Goal: Task Accomplishment & Management: Use online tool/utility

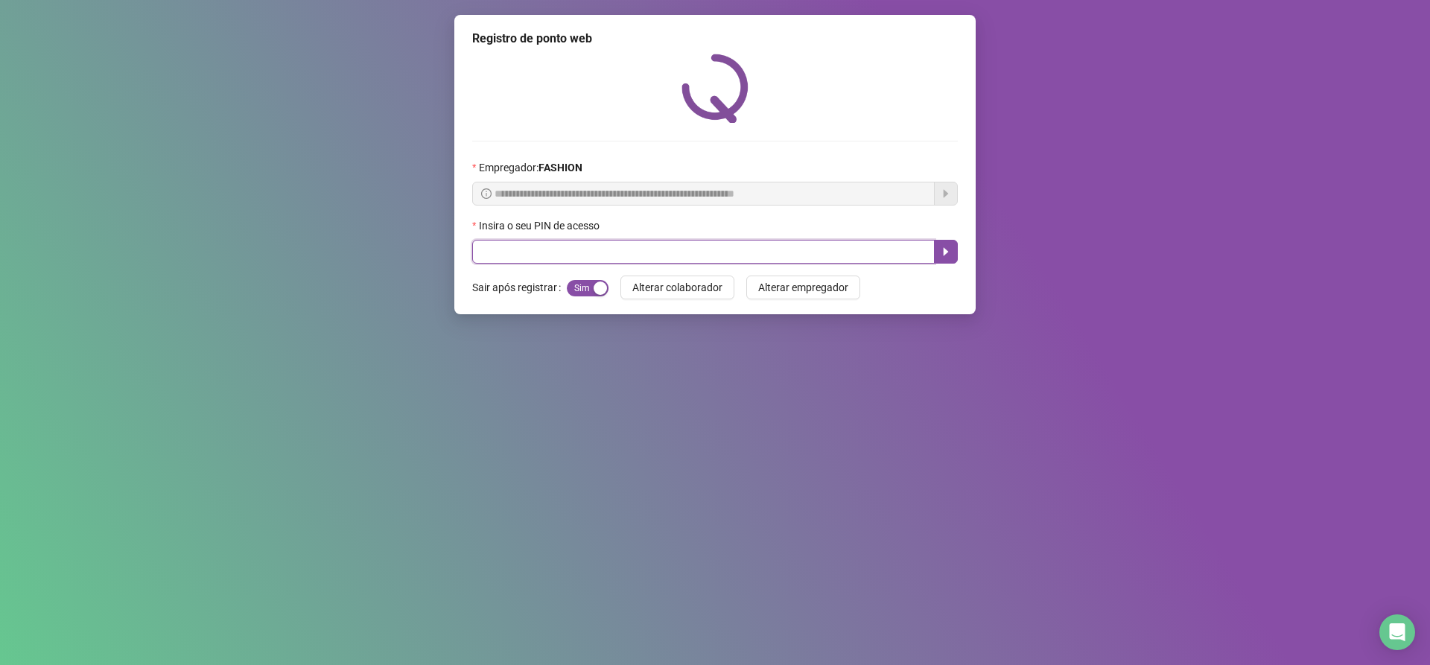
click at [583, 250] on input "text" at bounding box center [703, 252] width 462 height 24
type input "*****"
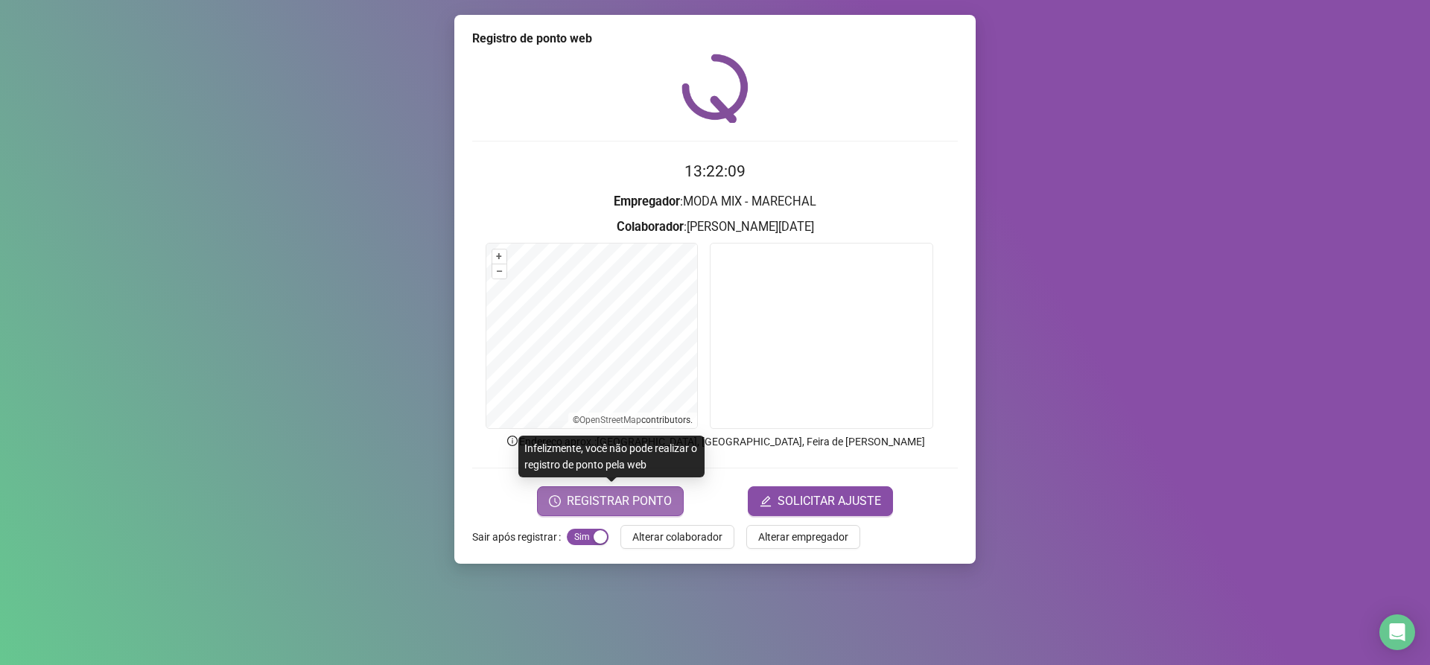
click at [661, 503] on span "REGISTRAR PONTO" at bounding box center [619, 501] width 105 height 18
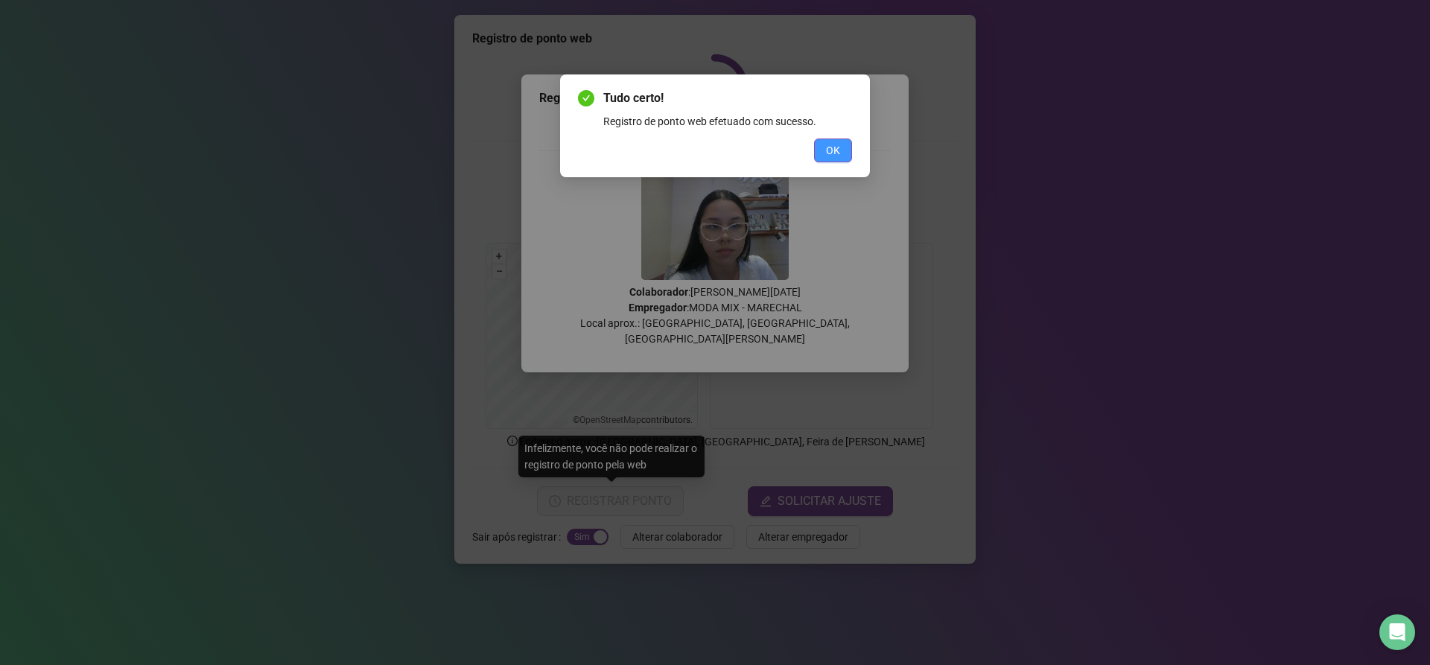
click at [833, 148] on span "OK" at bounding box center [833, 150] width 14 height 16
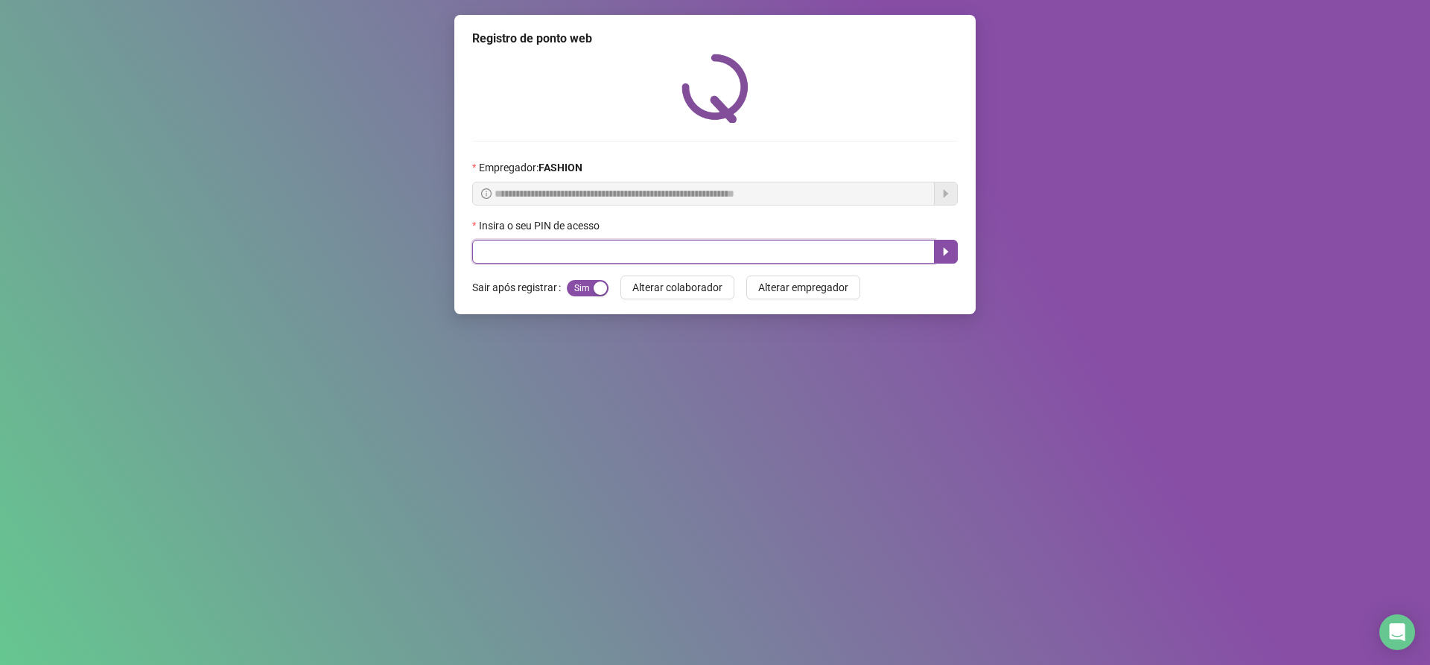
click at [489, 261] on input "text" at bounding box center [703, 252] width 462 height 24
type input "*****"
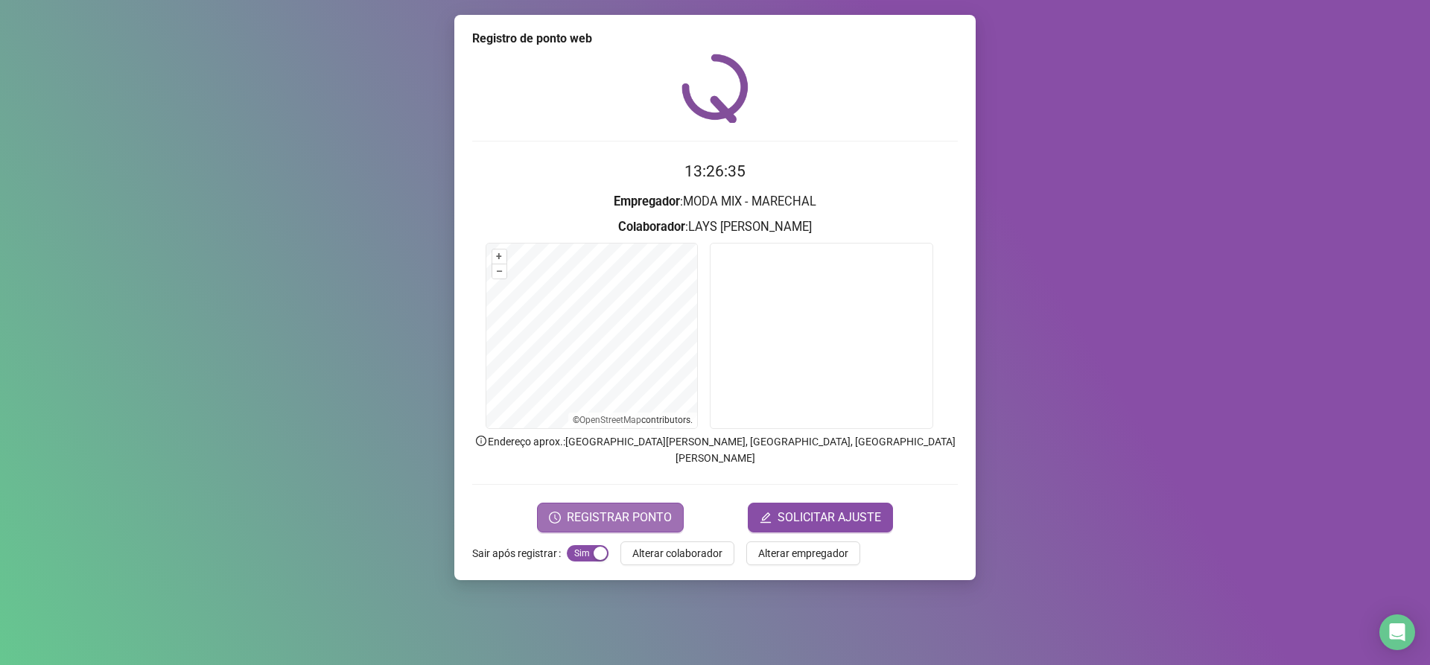
click at [640, 509] on span "REGISTRAR PONTO" at bounding box center [619, 518] width 105 height 18
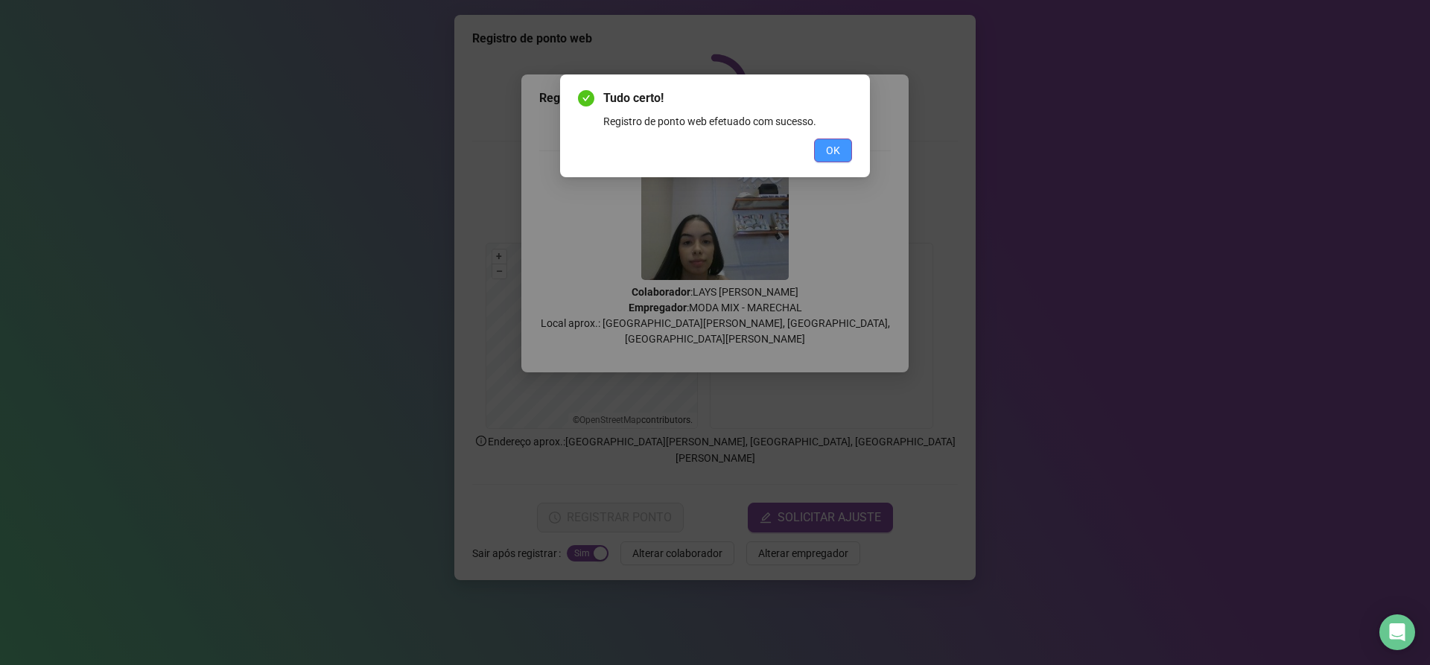
click at [833, 159] on button "OK" at bounding box center [833, 151] width 38 height 24
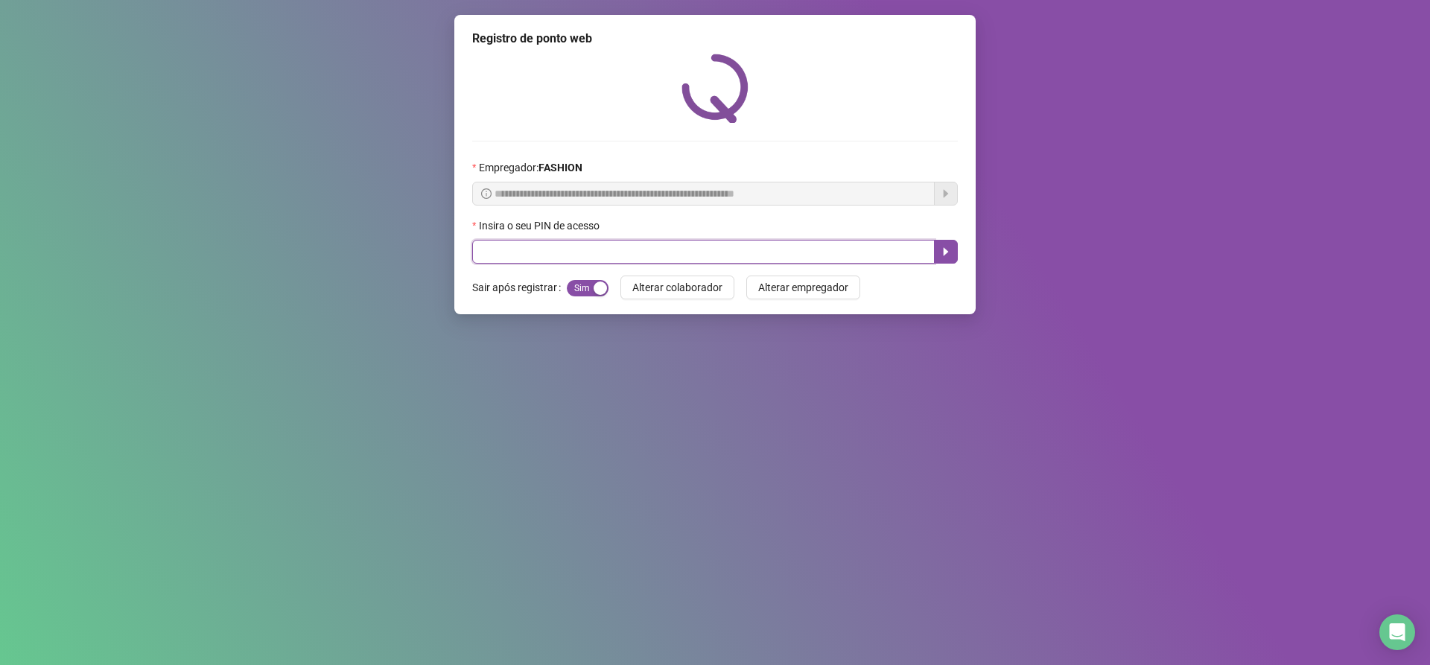
drag, startPoint x: 500, startPoint y: 258, endPoint x: 492, endPoint y: 258, distance: 8.2
click at [496, 257] on input "text" at bounding box center [703, 252] width 462 height 24
type input "*****"
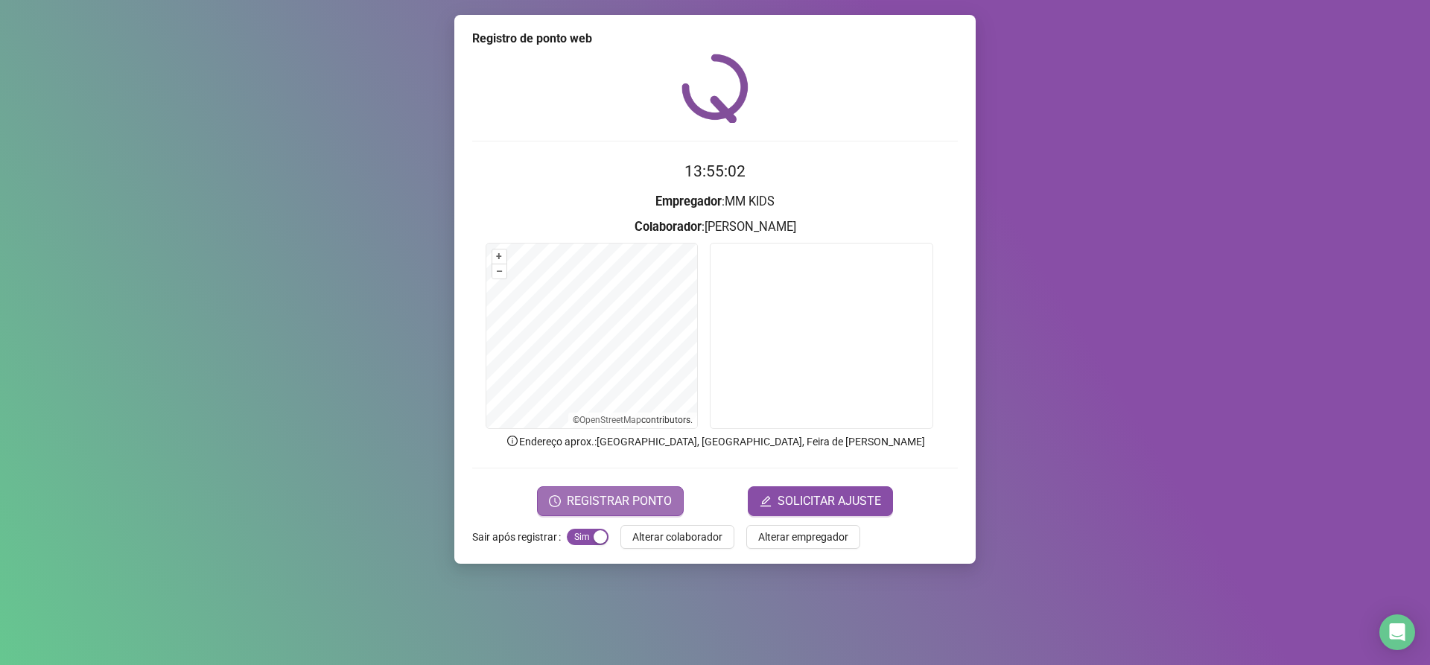
drag, startPoint x: 623, startPoint y: 495, endPoint x: 595, endPoint y: 496, distance: 27.6
click at [620, 496] on span "REGISTRAR PONTO" at bounding box center [619, 501] width 105 height 18
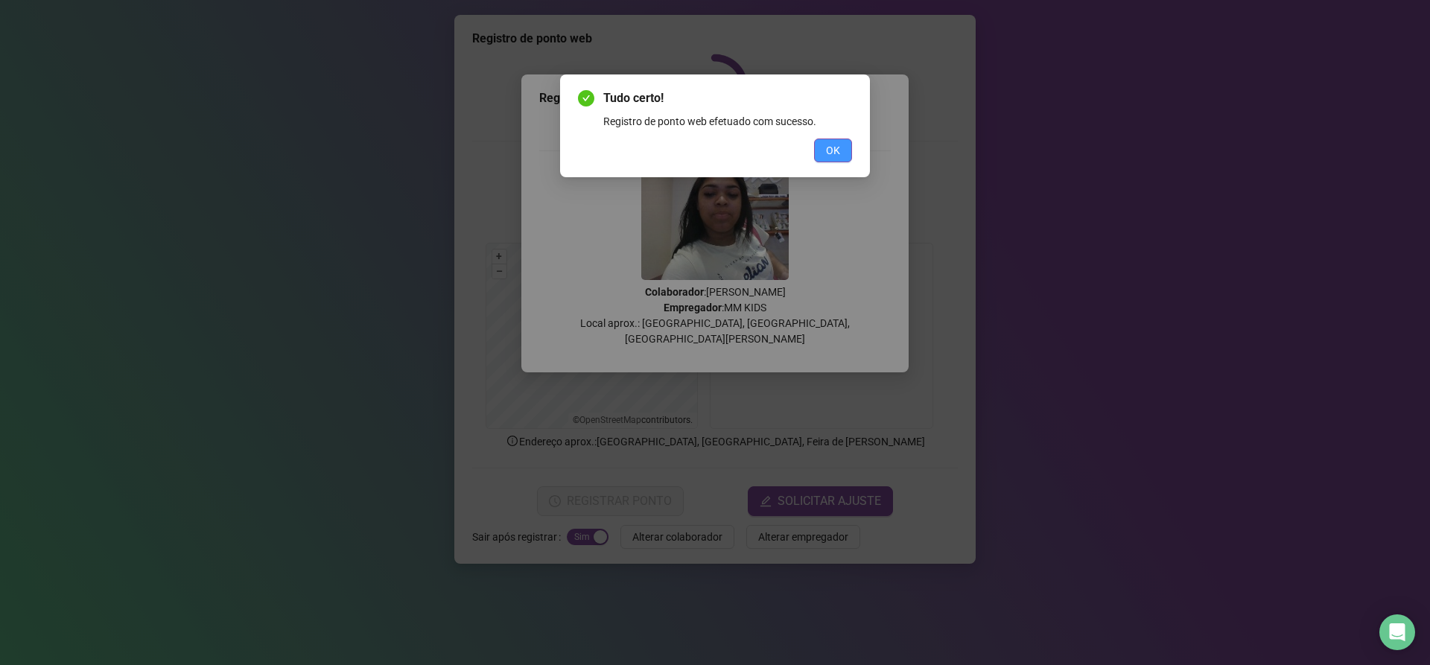
drag, startPoint x: 810, startPoint y: 151, endPoint x: 818, endPoint y: 150, distance: 9.0
click at [815, 150] on div "OK" at bounding box center [715, 151] width 274 height 24
click at [822, 151] on button "OK" at bounding box center [833, 151] width 38 height 24
